Goal: Information Seeking & Learning: Compare options

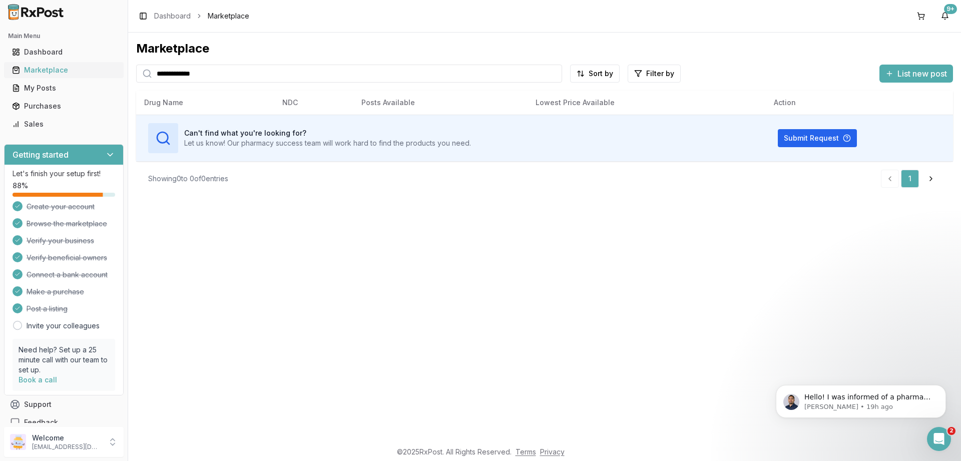
click at [47, 68] on div "Marketplace" at bounding box center [64, 70] width 104 height 10
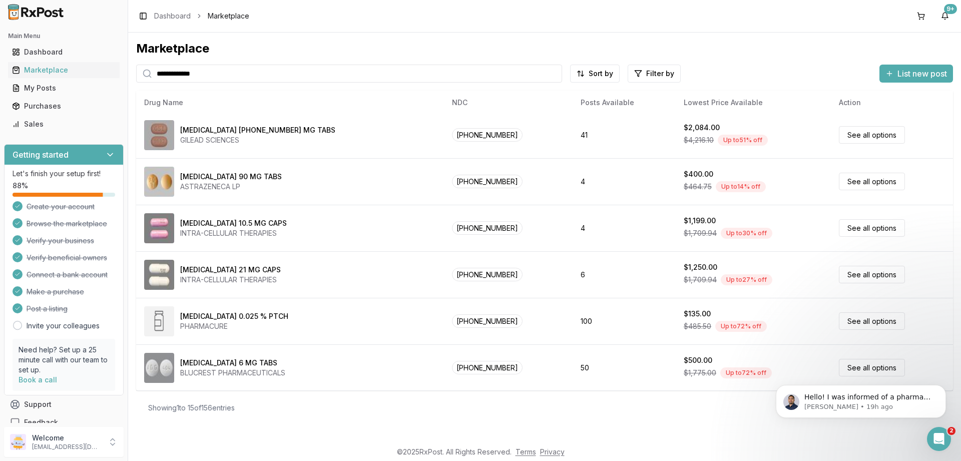
scroll to position [422, 0]
click at [871, 403] on p "[PERSON_NAME] • 19h ago" at bounding box center [868, 406] width 129 height 9
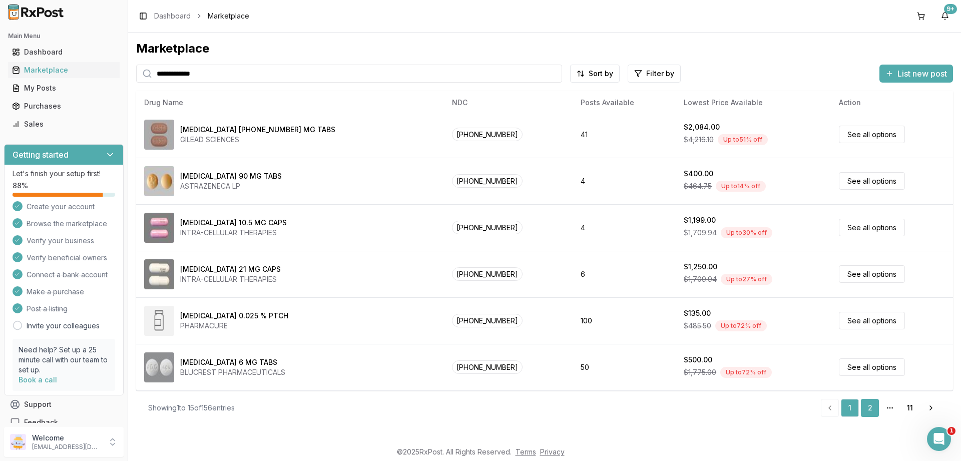
click at [869, 409] on link "2" at bounding box center [870, 408] width 18 height 18
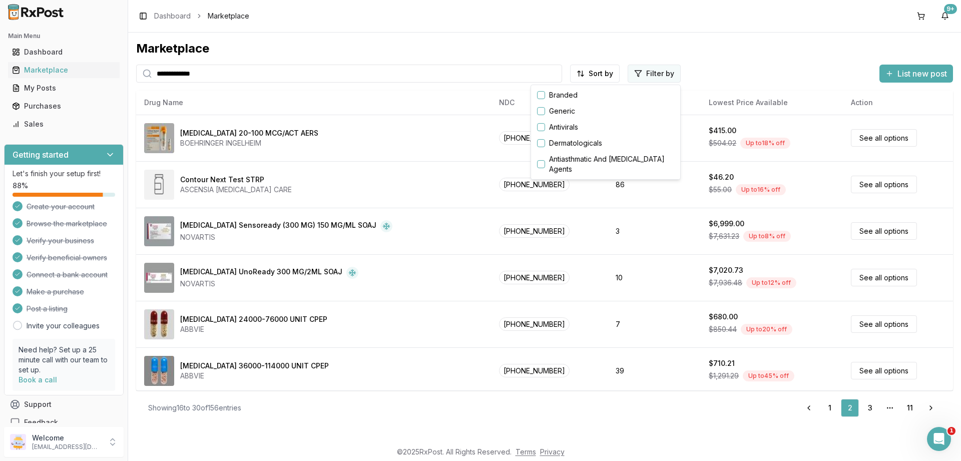
click at [647, 74] on html "**********" at bounding box center [480, 230] width 961 height 461
click at [542, 95] on button "button" at bounding box center [541, 95] width 8 height 8
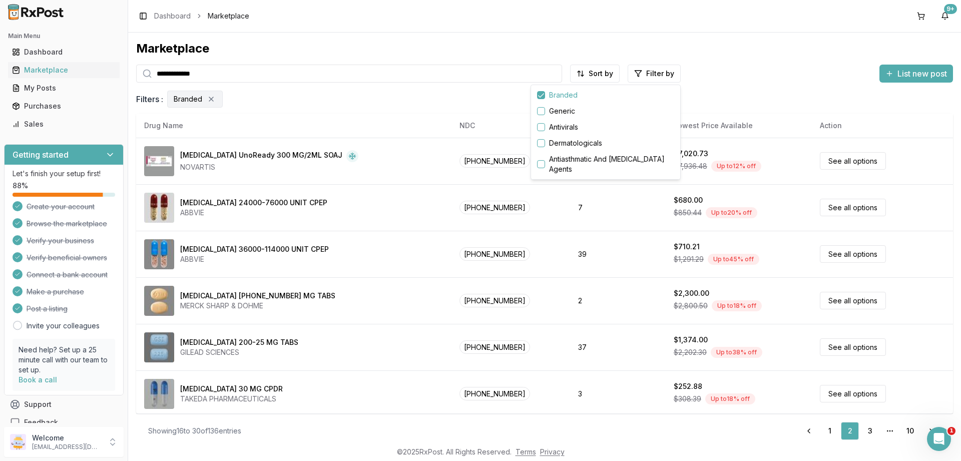
click at [387, 299] on html "**********" at bounding box center [480, 230] width 961 height 461
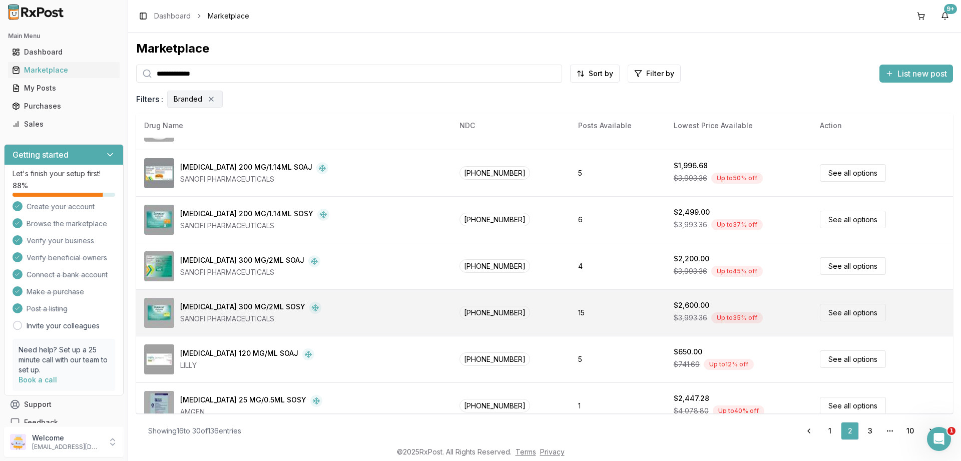
scroll to position [469, 0]
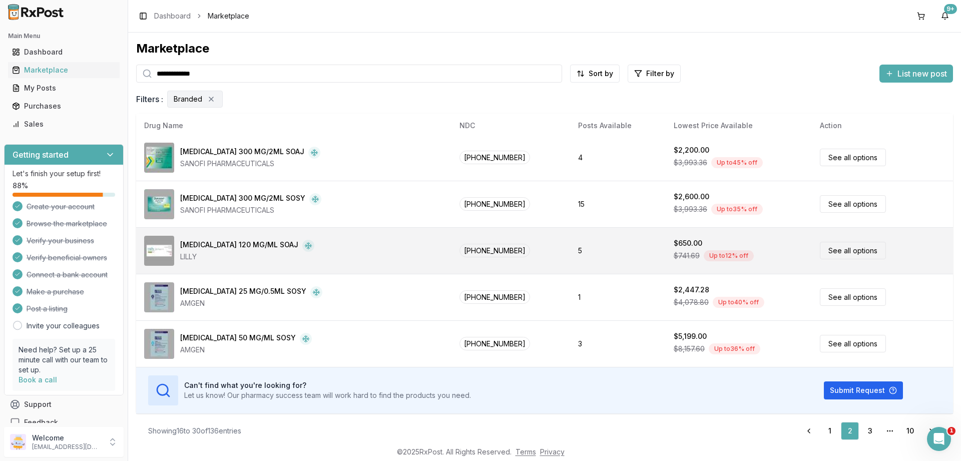
click at [827, 250] on link "See all options" at bounding box center [853, 251] width 66 height 18
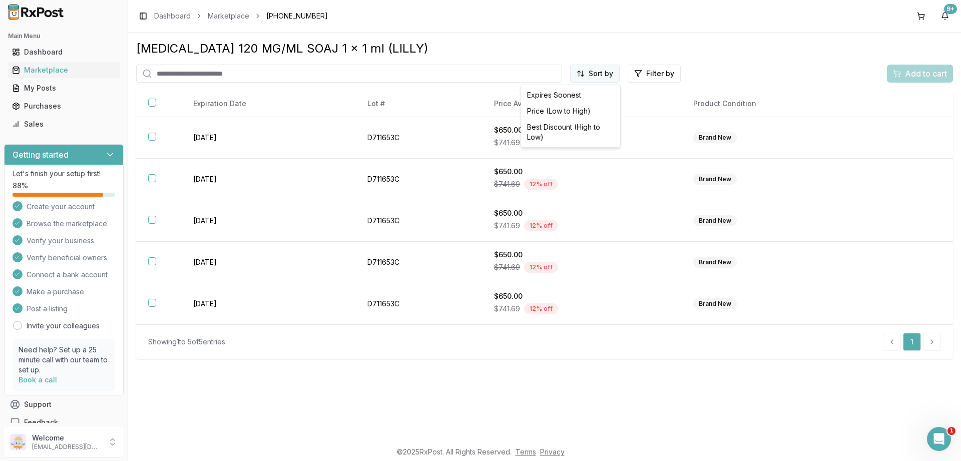
click at [593, 76] on html "Main Menu Dashboard Marketplace My Posts Purchases Sales Getting started Let's …" at bounding box center [480, 230] width 961 height 461
click at [554, 108] on div "Price (Low to High)" at bounding box center [570, 111] width 95 height 16
